Goal: Task Accomplishment & Management: Complete application form

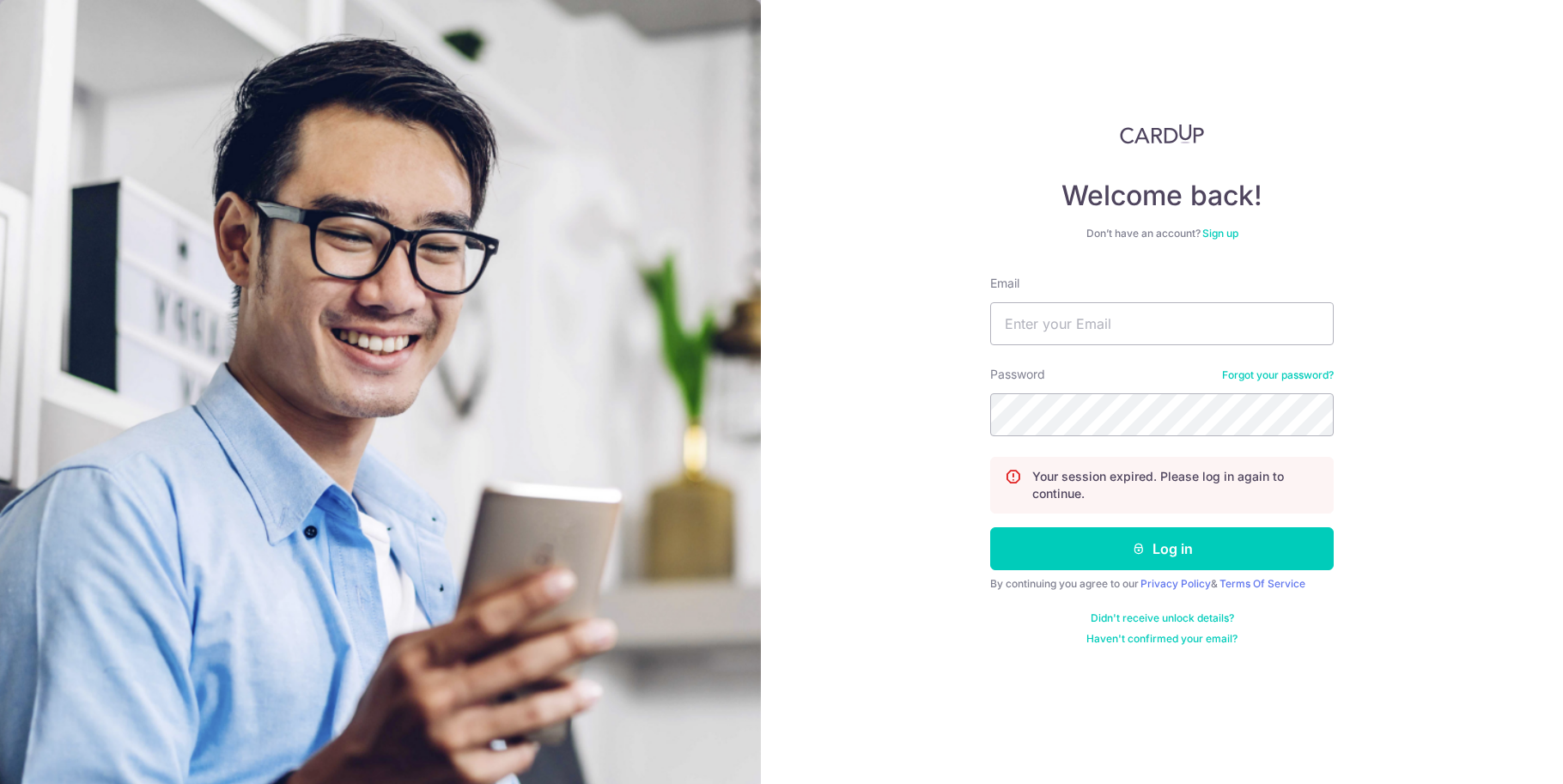
click at [1159, 296] on div "Email" at bounding box center [1161, 310] width 343 height 70
click at [1162, 316] on input "Email" at bounding box center [1161, 323] width 343 height 43
type input "[EMAIL_ADDRESS][DOMAIN_NAME]"
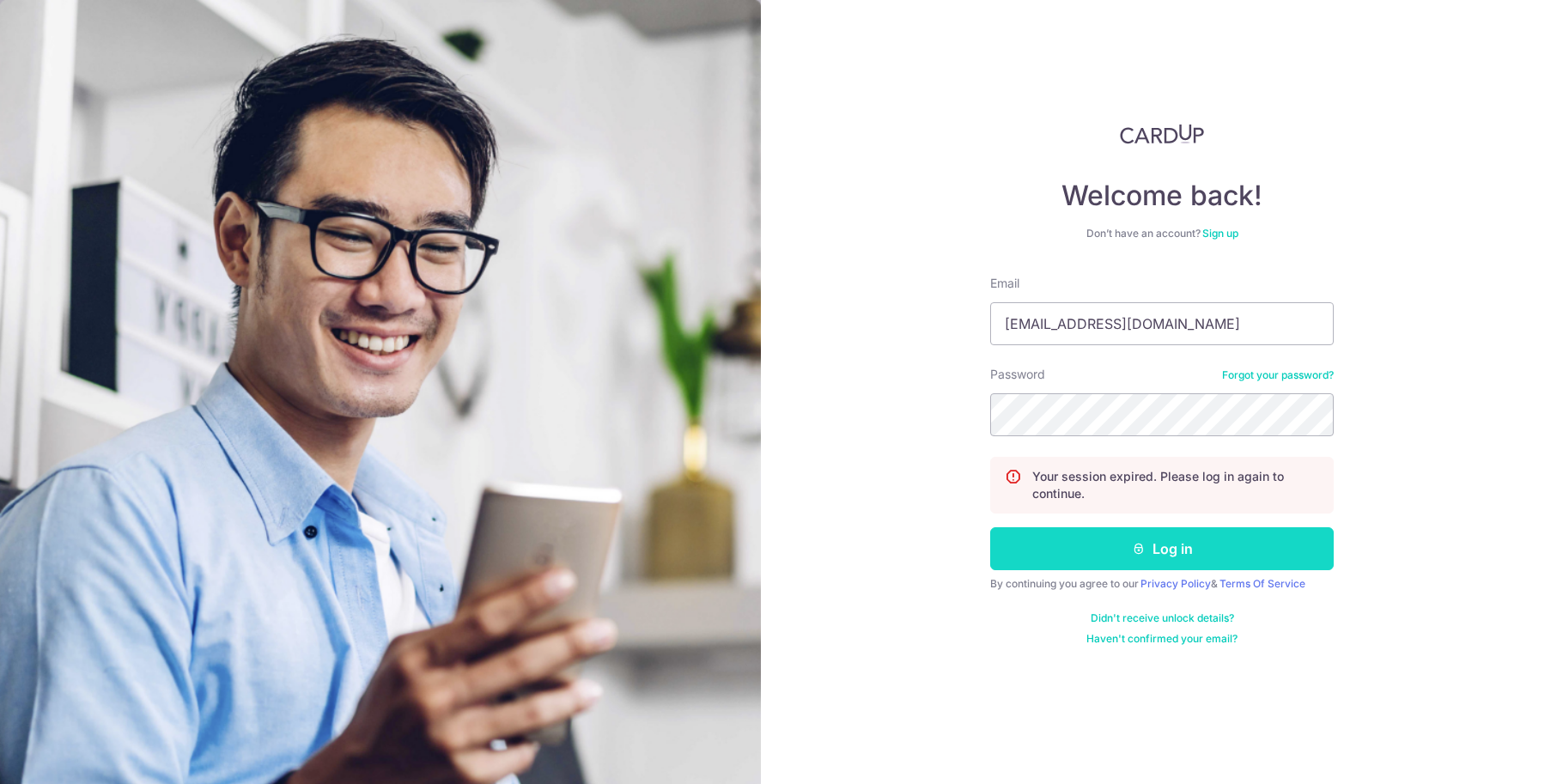
click at [1104, 553] on button "Log in" at bounding box center [1161, 548] width 343 height 43
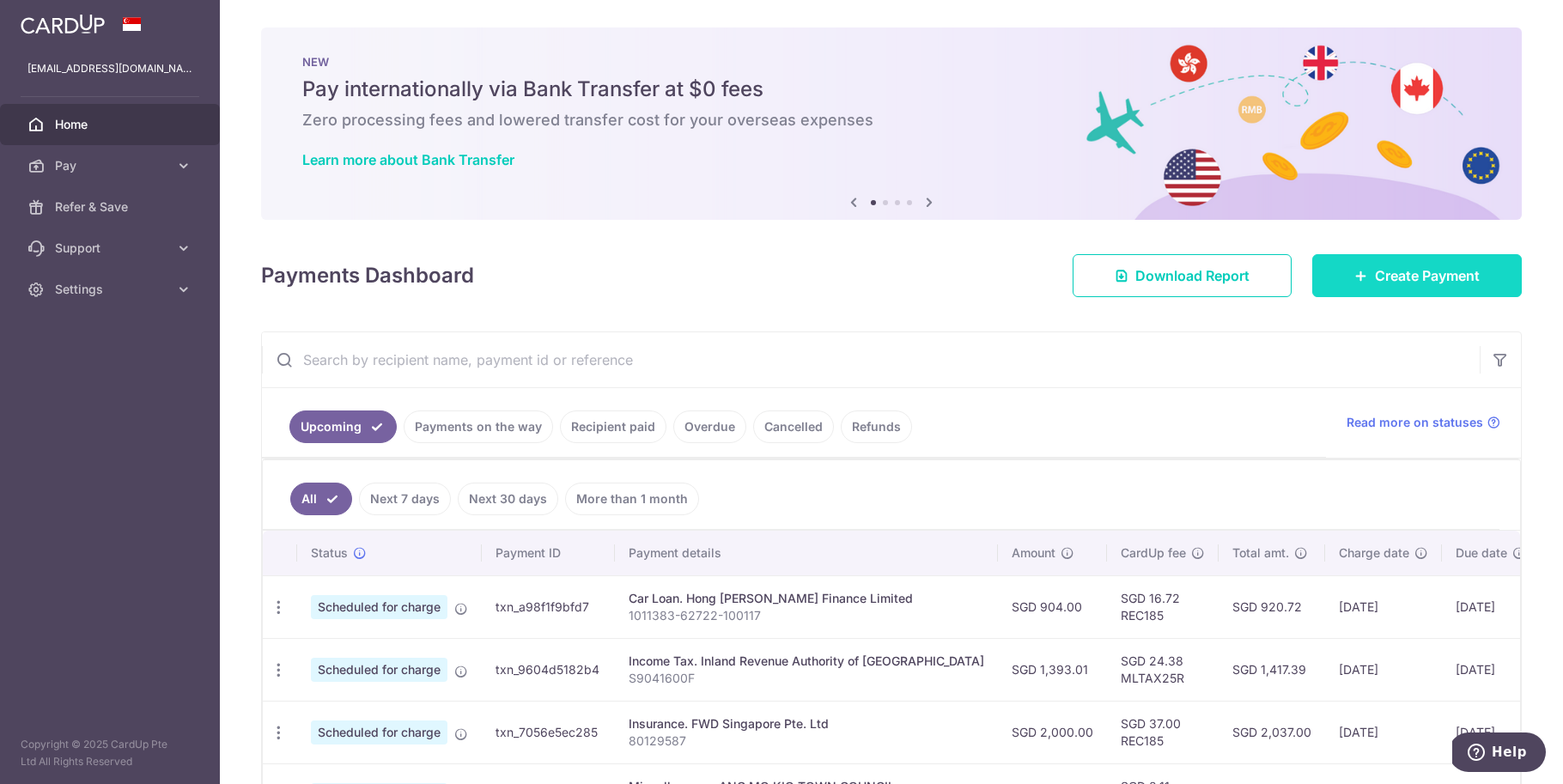
click at [1378, 268] on span "Create Payment" at bounding box center [1427, 275] width 105 height 20
